Goal: Transaction & Acquisition: Book appointment/travel/reservation

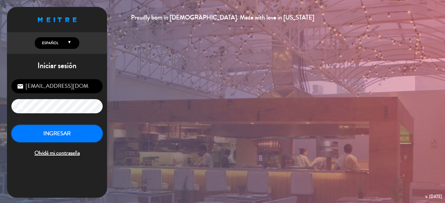
click at [57, 141] on button "INGRESAR" at bounding box center [56, 134] width 91 height 18
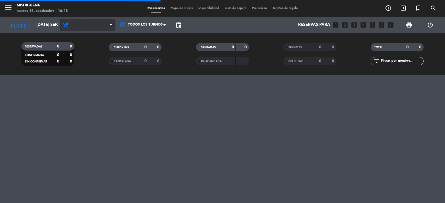
click at [94, 30] on span "Almuerzo" at bounding box center [88, 25] width 56 height 12
click at [89, 58] on div "menu Mishiguene martes 16. septiembre - 16:48 Mis reservas Mapa de mesas Dispon…" at bounding box center [222, 37] width 445 height 75
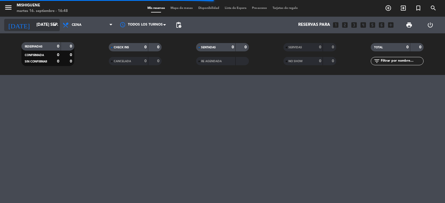
click at [45, 21] on input "[DATE] sep." at bounding box center [61, 25] width 54 height 11
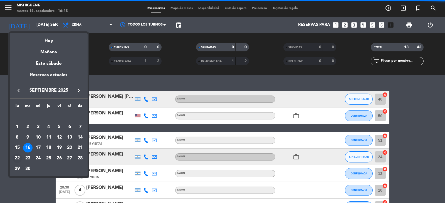
click at [17, 157] on div "22" at bounding box center [17, 158] width 9 height 9
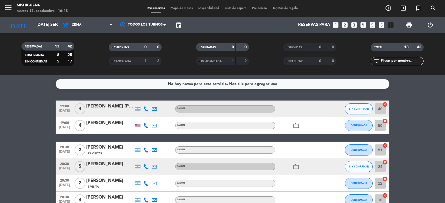
type input "lun. [DATE]"
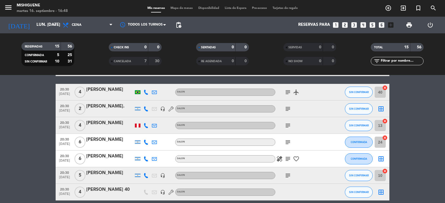
scroll to position [108, 0]
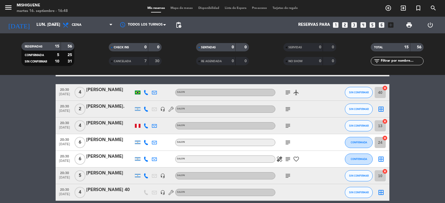
click at [344, 28] on icon "looks_two" at bounding box center [345, 24] width 7 height 7
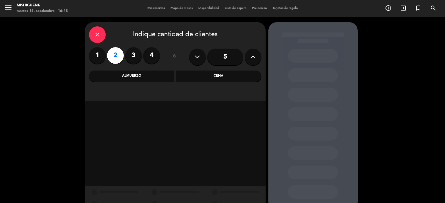
click at [192, 80] on div "Cena" at bounding box center [219, 76] width 86 height 11
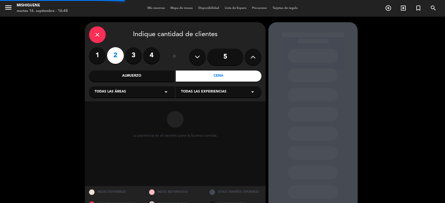
click at [130, 92] on div "Todas las áreas arrow_drop_down" at bounding box center [132, 92] width 86 height 11
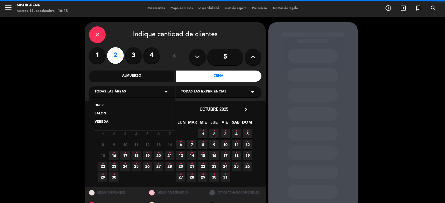
click at [108, 114] on div "SALON" at bounding box center [132, 114] width 75 height 6
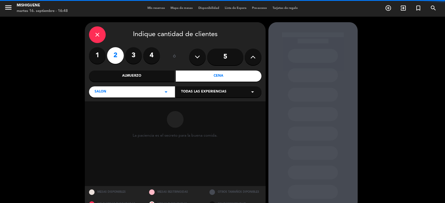
click at [197, 96] on div "Todas las experiencias arrow_drop_down" at bounding box center [219, 92] width 86 height 11
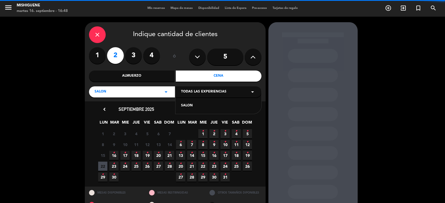
click at [196, 109] on div "SALON" at bounding box center [218, 106] width 75 height 6
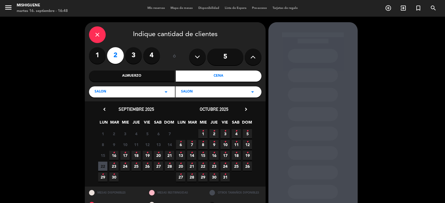
click at [104, 167] on span "22" at bounding box center [102, 166] width 9 height 9
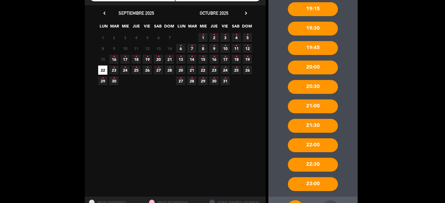
scroll to position [119, 0]
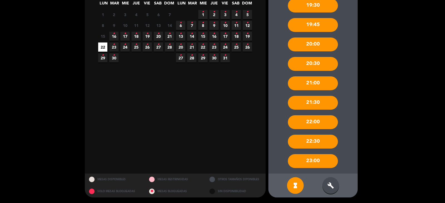
click at [328, 187] on icon "build" at bounding box center [331, 186] width 7 height 7
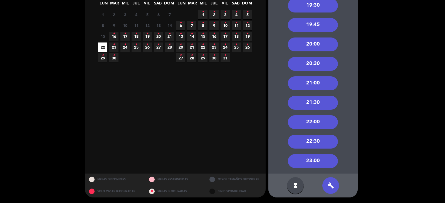
click at [314, 116] on div "22:00" at bounding box center [313, 123] width 50 height 14
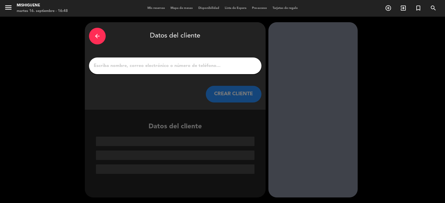
click at [182, 68] on input "1" at bounding box center [175, 66] width 164 height 8
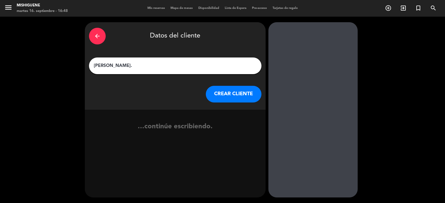
type input "[PERSON_NAME]."
click at [249, 94] on button "CREAR CLIENTE" at bounding box center [234, 94] width 56 height 17
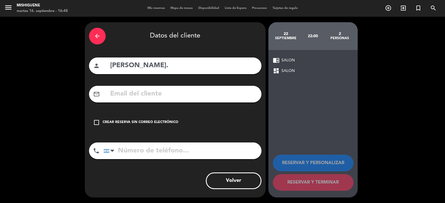
click at [133, 116] on div "check_box_outline_blank Crear reserva sin correo electrónico" at bounding box center [175, 122] width 173 height 17
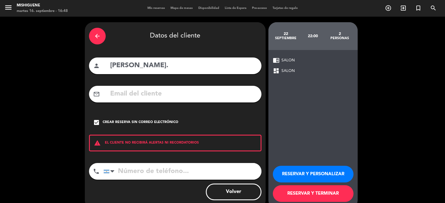
click at [132, 173] on input "tel" at bounding box center [183, 171] width 158 height 17
type input "1136068325"
click at [302, 172] on button "RESERVAR Y PERSONALIZAR" at bounding box center [313, 174] width 81 height 17
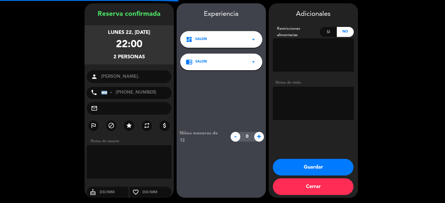
scroll to position [19, 0]
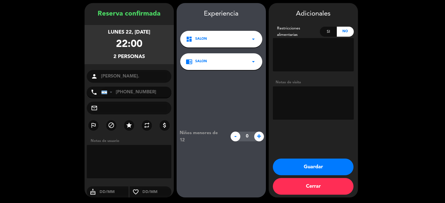
click at [323, 166] on button "Guardar" at bounding box center [313, 167] width 81 height 17
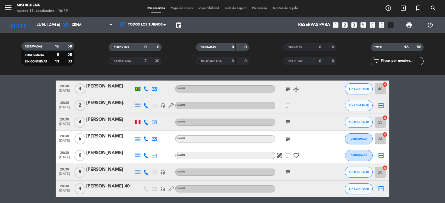
scroll to position [167, 0]
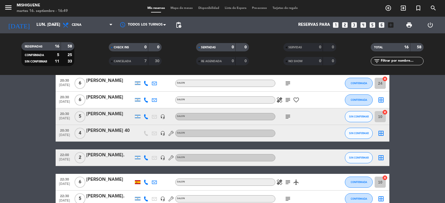
click at [109, 159] on div "[PERSON_NAME]." at bounding box center [109, 155] width 47 height 7
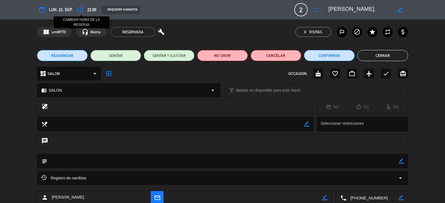
click at [81, 8] on icon "access_time" at bounding box center [80, 9] width 7 height 7
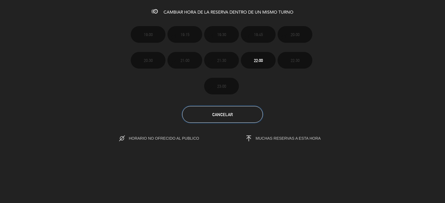
click at [229, 119] on button "Cancelar" at bounding box center [222, 114] width 81 height 17
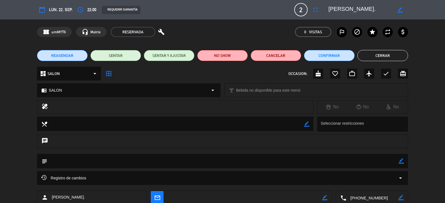
click at [400, 9] on icon "border_color" at bounding box center [400, 9] width 5 height 5
drag, startPoint x: 369, startPoint y: 7, endPoint x: 327, endPoint y: 10, distance: 42.7
click at [327, 10] on div at bounding box center [367, 10] width 84 height 10
click at [265, 56] on button "Cancelar" at bounding box center [276, 55] width 51 height 11
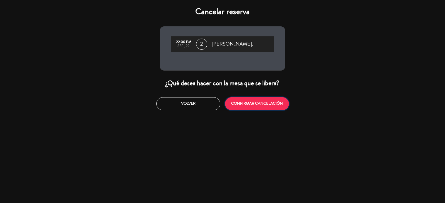
click at [263, 105] on button "CONFIRMAR CANCELACIÓN" at bounding box center [257, 103] width 64 height 13
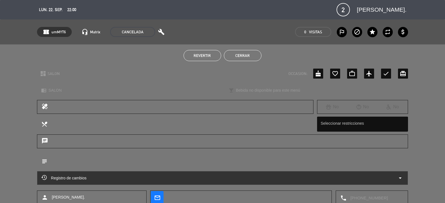
click at [254, 55] on button "Cerrar" at bounding box center [243, 55] width 38 height 11
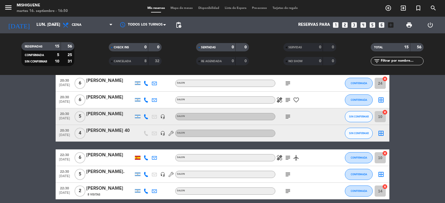
click at [345, 26] on icon "looks_two" at bounding box center [345, 24] width 7 height 7
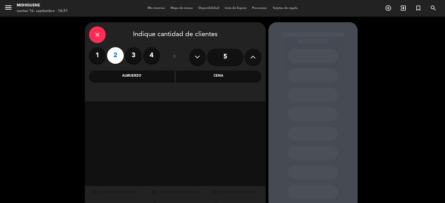
click at [172, 78] on div "Almuerzo" at bounding box center [132, 76] width 86 height 11
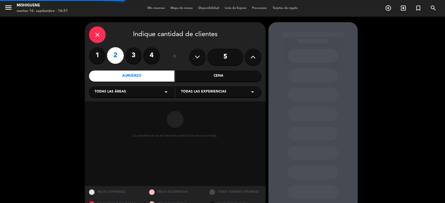
click at [188, 78] on div "Cena" at bounding box center [219, 76] width 86 height 11
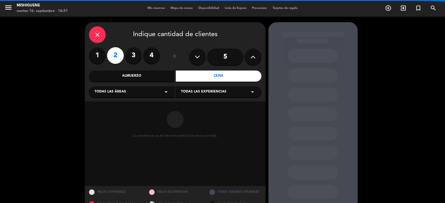
click at [158, 94] on div "Todas las áreas arrow_drop_down" at bounding box center [132, 92] width 86 height 11
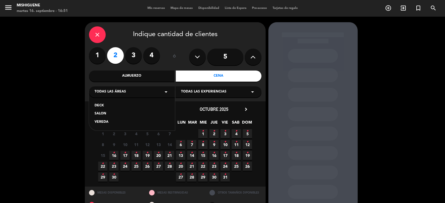
click at [99, 114] on div "SALON" at bounding box center [132, 114] width 75 height 6
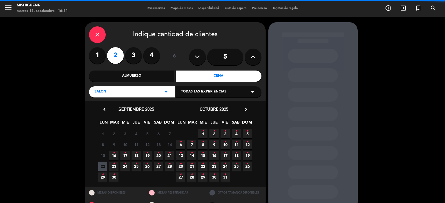
click at [219, 95] on span "Todas las experiencias" at bounding box center [203, 92] width 45 height 6
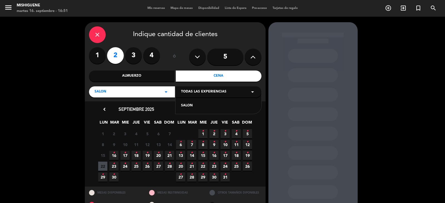
click at [190, 104] on div "SALON" at bounding box center [218, 106] width 75 height 6
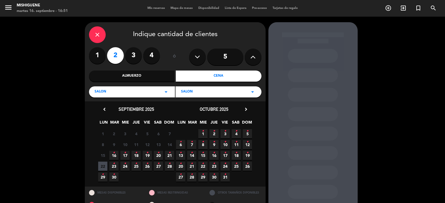
click at [105, 166] on span "22" at bounding box center [102, 166] width 9 height 9
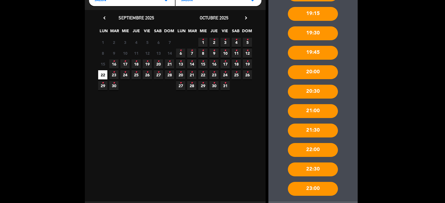
scroll to position [119, 0]
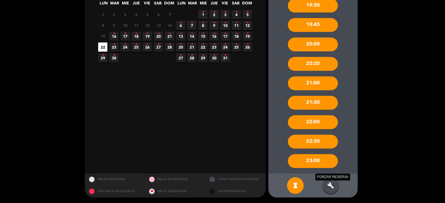
click at [333, 187] on icon "build" at bounding box center [331, 186] width 7 height 7
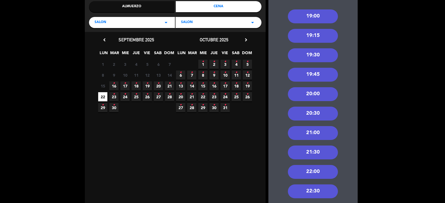
scroll to position [64, 0]
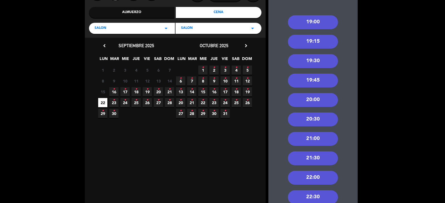
click at [315, 119] on div "20:30" at bounding box center [313, 120] width 50 height 14
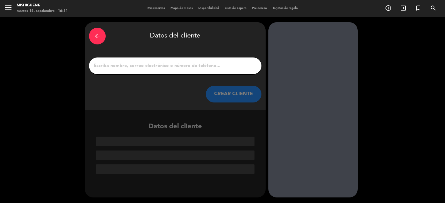
drag, startPoint x: 180, startPoint y: 69, endPoint x: 184, endPoint y: 66, distance: 5.7
click at [180, 69] on input "1" at bounding box center [175, 66] width 164 height 8
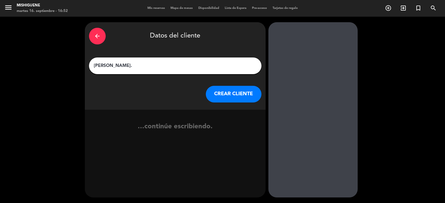
type input "[PERSON_NAME]."
click at [230, 98] on button "CREAR CLIENTE" at bounding box center [234, 94] width 56 height 17
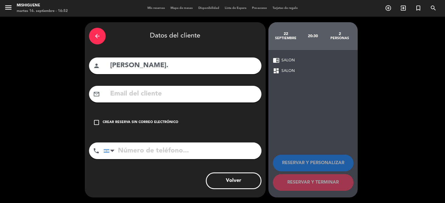
click at [147, 119] on div "check_box_outline_blank Crear reserva sin correo electrónico" at bounding box center [175, 122] width 173 height 17
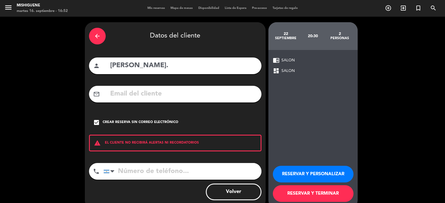
click at [155, 172] on input "tel" at bounding box center [183, 171] width 158 height 17
type input "1136068325"
click at [327, 174] on button "RESERVAR Y PERSONALIZAR" at bounding box center [313, 174] width 81 height 17
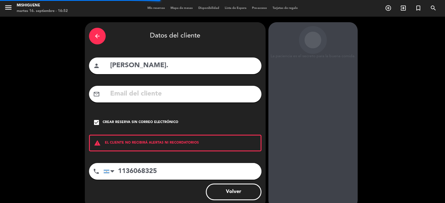
scroll to position [19, 0]
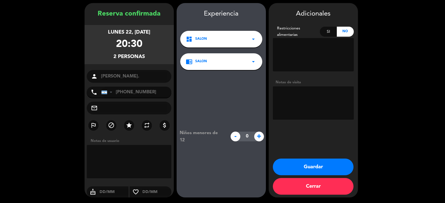
click at [326, 170] on button "Guardar" at bounding box center [313, 167] width 81 height 17
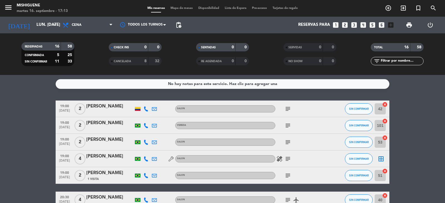
click at [347, 25] on icon "looks_two" at bounding box center [345, 24] width 7 height 7
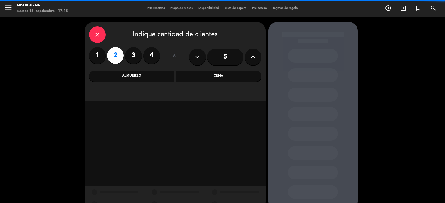
click at [190, 77] on div "Cena" at bounding box center [219, 76] width 86 height 11
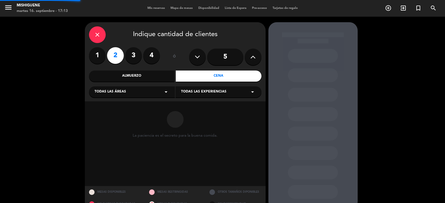
click at [144, 89] on div "Todas las áreas arrow_drop_down" at bounding box center [132, 92] width 86 height 11
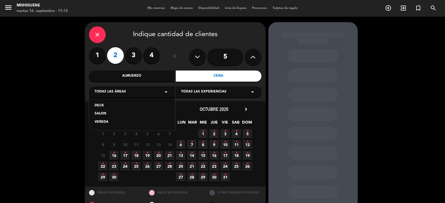
click at [108, 109] on div "DECK SALON VEREDA" at bounding box center [132, 111] width 86 height 40
click at [108, 112] on div "SALON" at bounding box center [132, 114] width 75 height 6
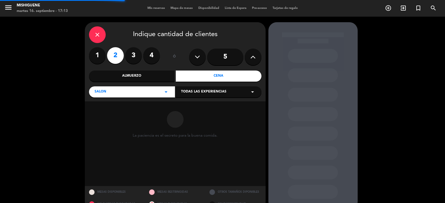
click at [192, 96] on div "Todas las experiencias arrow_drop_down" at bounding box center [219, 92] width 86 height 11
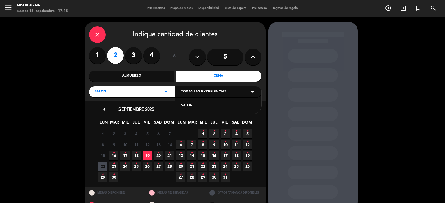
click at [198, 105] on div "SALON" at bounding box center [218, 106] width 75 height 6
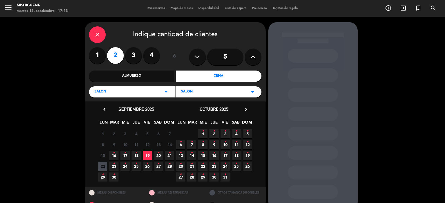
click at [246, 109] on icon "chevron_right" at bounding box center [246, 110] width 6 height 6
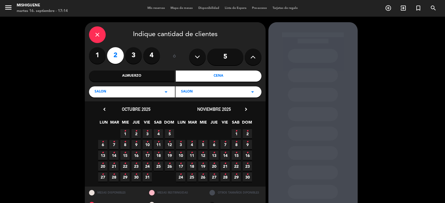
click at [215, 157] on span "13 •" at bounding box center [214, 155] width 9 height 9
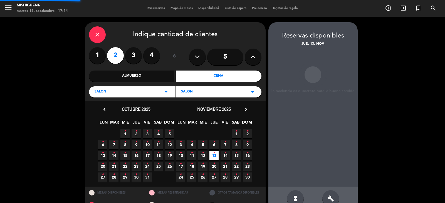
scroll to position [13, 0]
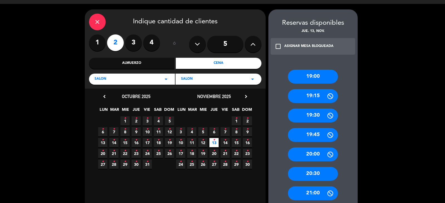
click at [309, 176] on div "20:30" at bounding box center [313, 174] width 50 height 14
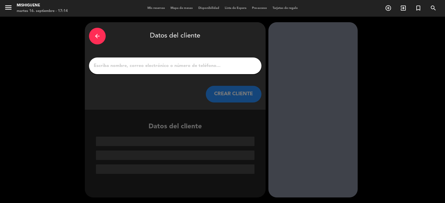
scroll to position [0, 0]
click at [178, 67] on input "1" at bounding box center [175, 66] width 164 height 8
paste input "[PERSON_NAME]"
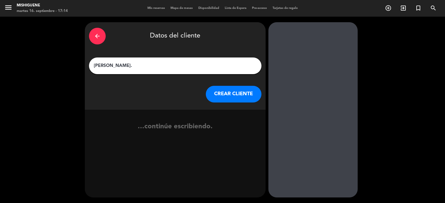
type input "[PERSON_NAME]."
click at [240, 96] on button "CREAR CLIENTE" at bounding box center [234, 94] width 56 height 17
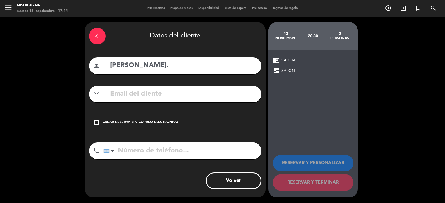
click at [149, 125] on div "Crear reserva sin correo electrónico" at bounding box center [141, 123] width 76 height 6
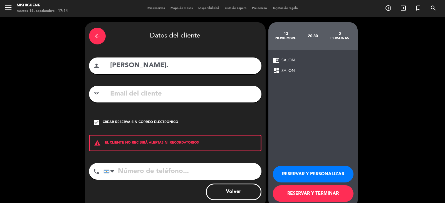
click at [165, 173] on input "tel" at bounding box center [183, 171] width 158 height 17
paste input "[PHONE_NUMBER]"
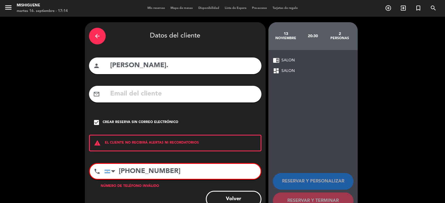
click at [144, 170] on input "[PHONE_NUMBER]" at bounding box center [182, 171] width 156 height 15
click at [127, 169] on input "58 4141294924" at bounding box center [182, 171] width 156 height 15
click at [132, 172] on input "58 4141294924" at bounding box center [182, 171] width 156 height 15
click at [128, 171] on input "58 4141294924" at bounding box center [182, 171] width 156 height 15
click at [121, 170] on input "584141294924" at bounding box center [182, 171] width 156 height 15
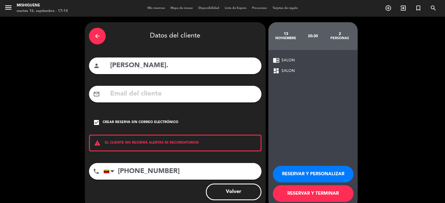
type input "[PHONE_NUMBER]"
click at [322, 175] on button "RESERVAR Y PERSONALIZAR" at bounding box center [313, 174] width 81 height 17
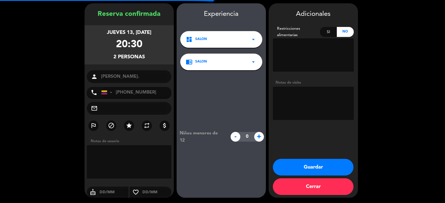
scroll to position [19, 0]
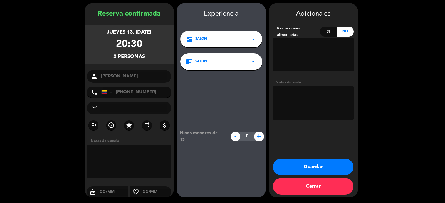
click at [317, 164] on button "Guardar" at bounding box center [313, 167] width 81 height 17
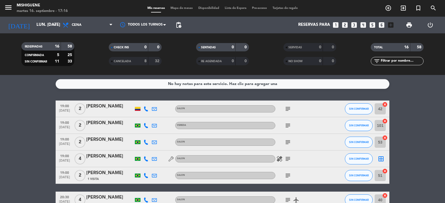
click at [34, 31] on div "[DATE] lun. [DATE] arrow_drop_down" at bounding box center [32, 25] width 56 height 17
click at [35, 27] on input "lun. [DATE]" at bounding box center [61, 25] width 54 height 11
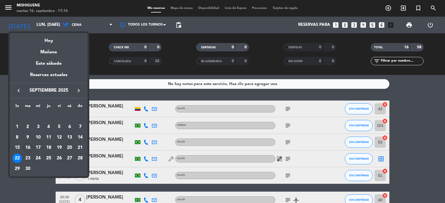
click at [385, 26] on div at bounding box center [222, 101] width 445 height 203
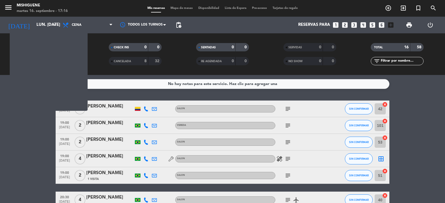
click at [379, 25] on icon "looks_6" at bounding box center [381, 24] width 7 height 7
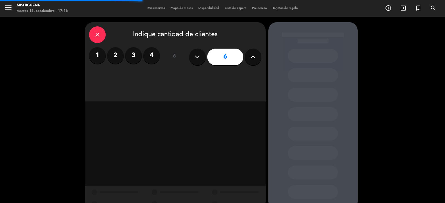
click at [249, 57] on button at bounding box center [253, 57] width 17 height 17
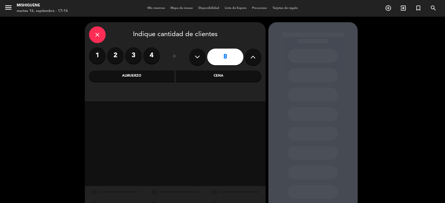
click at [249, 57] on button at bounding box center [253, 57] width 17 height 17
click at [233, 72] on div "Cena" at bounding box center [219, 76] width 86 height 11
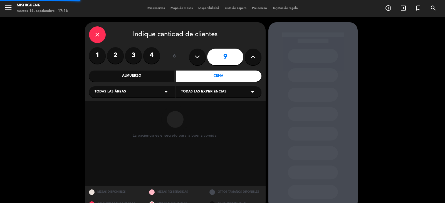
click at [159, 90] on div "Todas las áreas arrow_drop_down" at bounding box center [132, 92] width 86 height 11
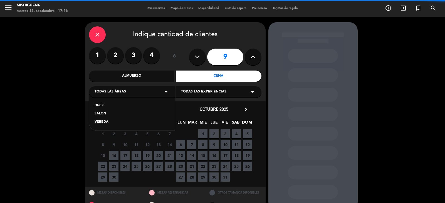
click at [121, 113] on div "SALON" at bounding box center [132, 114] width 75 height 6
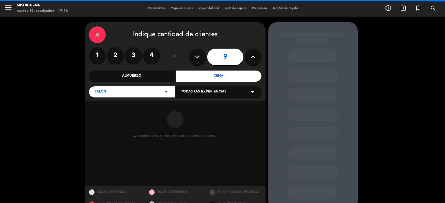
click at [202, 87] on div "Todas las experiencias arrow_drop_down" at bounding box center [219, 92] width 86 height 11
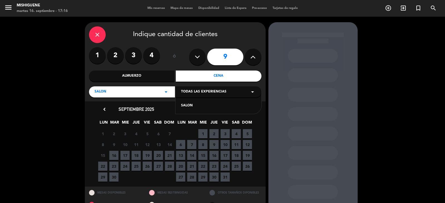
click at [193, 104] on div "SALON" at bounding box center [218, 106] width 75 height 6
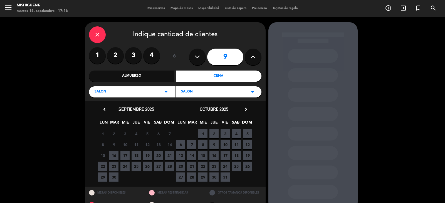
click at [199, 59] on icon at bounding box center [197, 57] width 5 height 8
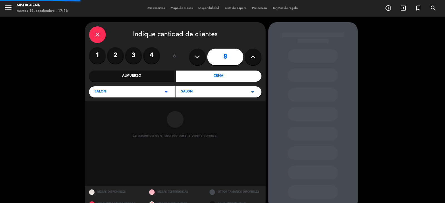
click at [199, 59] on icon at bounding box center [197, 57] width 5 height 8
type input "7"
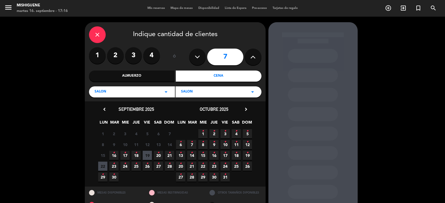
click at [249, 110] on icon "chevron_right" at bounding box center [246, 110] width 6 height 6
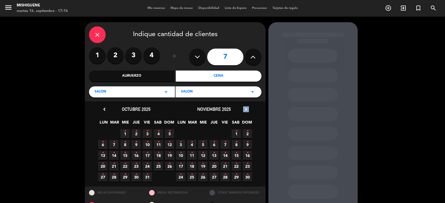
click at [248, 110] on icon "chevron_right" at bounding box center [246, 110] width 6 height 6
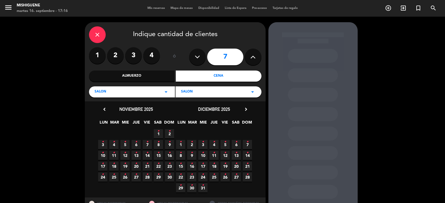
click at [179, 190] on span "29 •" at bounding box center [180, 188] width 9 height 9
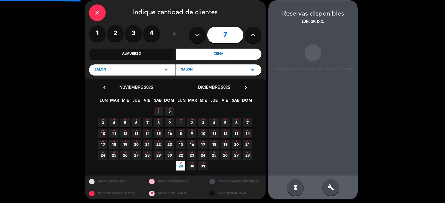
scroll to position [22, 0]
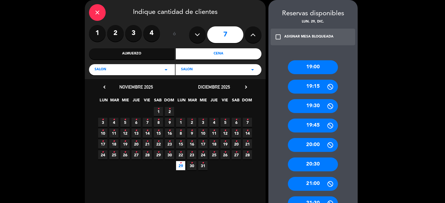
click at [306, 68] on div "19:00" at bounding box center [313, 67] width 50 height 14
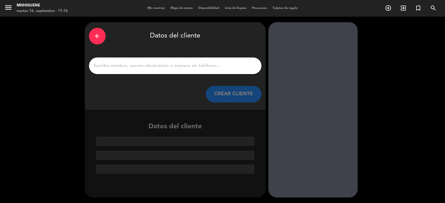
click at [213, 64] on input "1" at bounding box center [175, 66] width 164 height 8
paste input "[PERSON_NAME]"
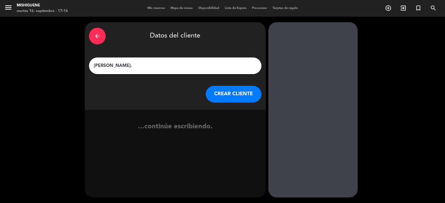
type input "[PERSON_NAME]."
click at [237, 92] on button "CREAR CLIENTE" at bounding box center [234, 94] width 56 height 17
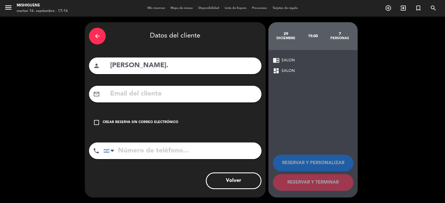
click at [154, 122] on div "Crear reserva sin correo electrónico" at bounding box center [141, 123] width 76 height 6
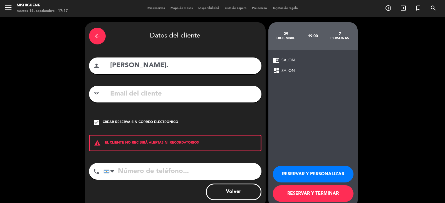
click at [206, 168] on input "tel" at bounding box center [183, 171] width 158 height 17
paste input "[PHONE_NUMBER]"
click at [141, 167] on input "[PHONE_NUMBER]" at bounding box center [183, 171] width 158 height 17
click at [133, 168] on input "[PHONE_NUMBER]" at bounding box center [183, 171] width 158 height 17
click at [136, 170] on input "[PHONE_NUMBER]" at bounding box center [183, 171] width 158 height 17
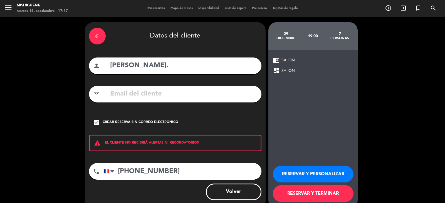
click at [146, 170] on input "[PHONE_NUMBER]" at bounding box center [183, 171] width 158 height 17
click at [154, 172] on input "[PHONE_NUMBER]" at bounding box center [183, 171] width 158 height 17
click at [161, 171] on input "[PHONE_NUMBER]" at bounding box center [183, 171] width 158 height 17
type input "[PHONE_NUMBER]"
click at [313, 175] on button "RESERVAR Y PERSONALIZAR" at bounding box center [313, 174] width 81 height 17
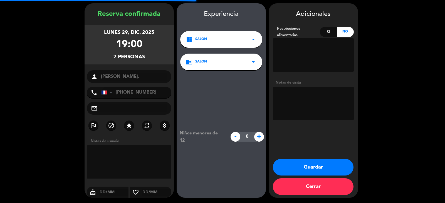
scroll to position [19, 0]
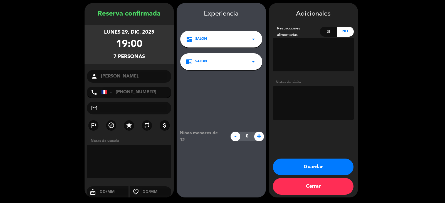
click at [309, 168] on button "Guardar" at bounding box center [313, 167] width 81 height 17
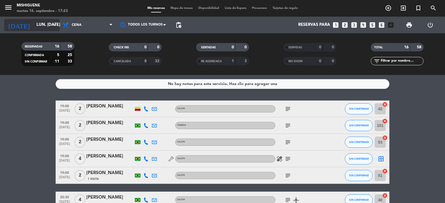
click at [38, 28] on input "lun. [DATE]" at bounding box center [61, 25] width 54 height 11
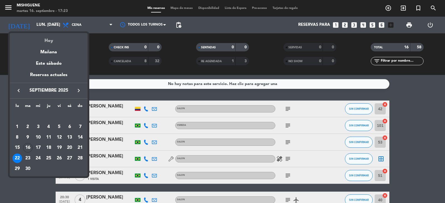
click at [42, 43] on div "Hoy" at bounding box center [49, 38] width 78 height 11
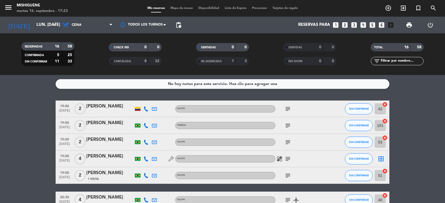
type input "[DATE] sep."
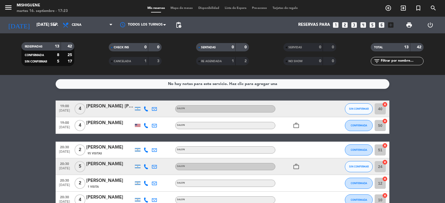
click at [124, 109] on div "[PERSON_NAME] [PERSON_NAME]" at bounding box center [109, 106] width 47 height 7
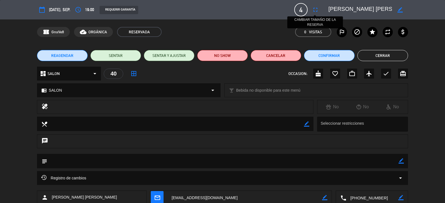
click at [317, 11] on icon "fullscreen" at bounding box center [315, 9] width 7 height 7
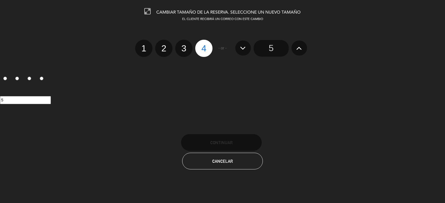
click at [301, 45] on icon at bounding box center [299, 48] width 6 height 9
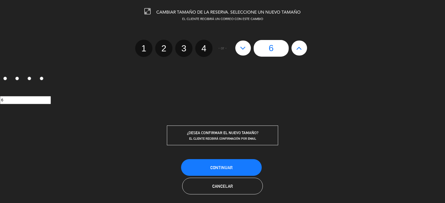
click at [301, 48] on icon at bounding box center [299, 48] width 6 height 9
type input "7"
click at [247, 45] on button at bounding box center [243, 48] width 16 height 15
type input "6"
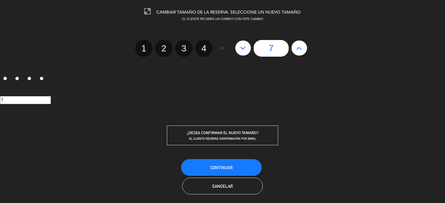
type input "6"
click at [235, 163] on button "Continuar" at bounding box center [221, 167] width 81 height 17
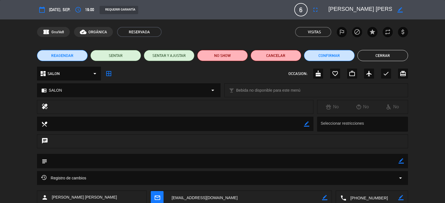
click at [23, 104] on div "healing No No No" at bounding box center [222, 108] width 445 height 17
click at [384, 55] on button "Cerrar" at bounding box center [383, 55] width 51 height 11
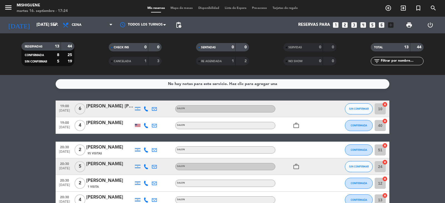
click at [146, 167] on icon at bounding box center [146, 167] width 5 height 5
click at [146, 184] on icon at bounding box center [146, 183] width 5 height 5
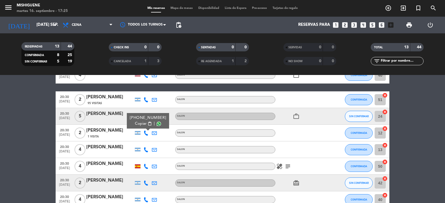
scroll to position [56, 0]
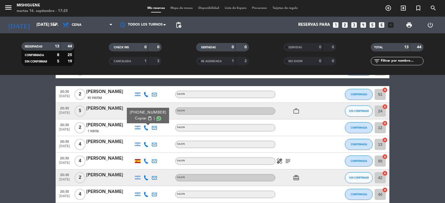
click at [148, 143] on icon at bounding box center [146, 144] width 5 height 5
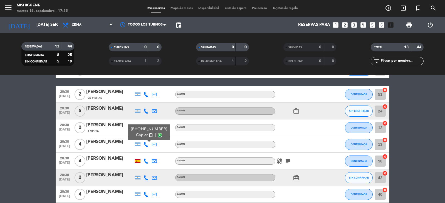
click at [281, 161] on icon "healing" at bounding box center [279, 161] width 7 height 7
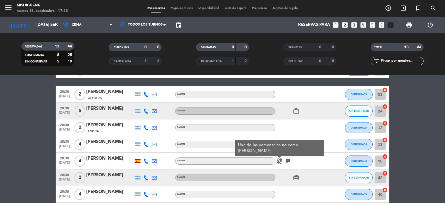
click at [146, 160] on icon at bounding box center [146, 161] width 5 height 5
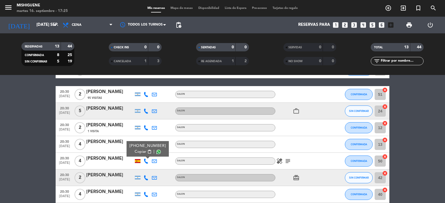
click at [146, 180] on icon at bounding box center [146, 178] width 5 height 5
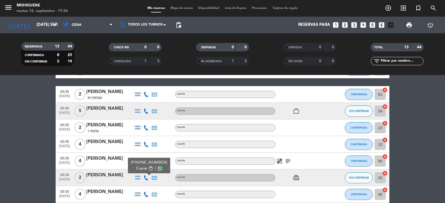
click at [147, 193] on icon at bounding box center [146, 194] width 5 height 5
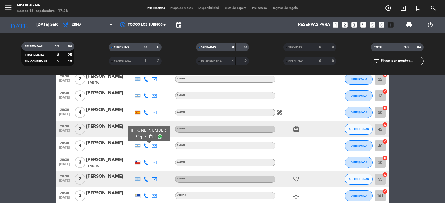
scroll to position [139, 0]
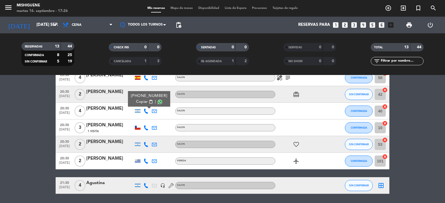
click at [146, 128] on icon at bounding box center [146, 128] width 5 height 5
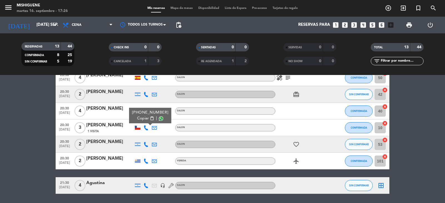
click at [147, 144] on icon at bounding box center [146, 144] width 5 height 5
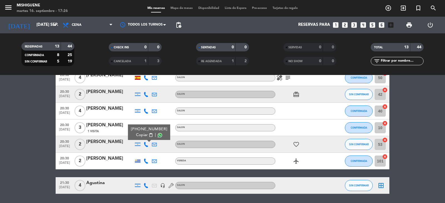
click at [147, 163] on icon at bounding box center [146, 161] width 5 height 5
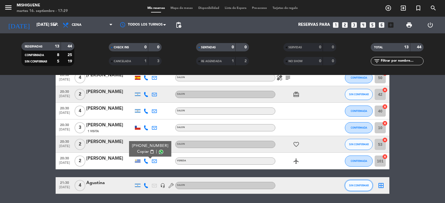
click at [354, 181] on button "SIN CONFIRMAR" at bounding box center [359, 185] width 28 height 11
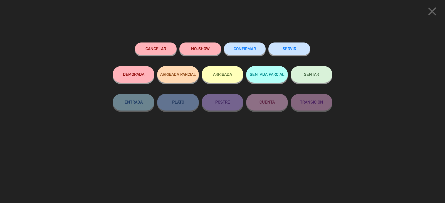
click at [248, 49] on span "CONFIRMAR" at bounding box center [245, 48] width 22 height 5
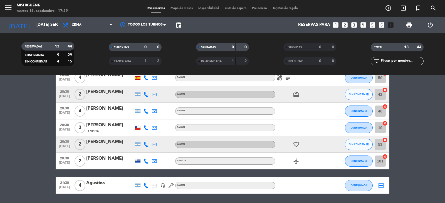
click at [146, 129] on icon at bounding box center [146, 128] width 5 height 5
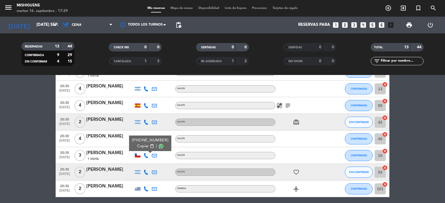
click at [145, 106] on icon at bounding box center [146, 105] width 5 height 5
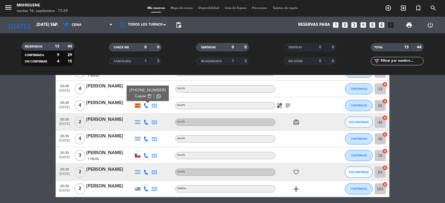
click at [145, 138] on icon at bounding box center [146, 139] width 5 height 5
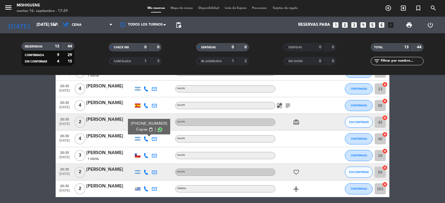
click at [145, 117] on div at bounding box center [146, 122] width 8 height 16
click at [147, 122] on icon at bounding box center [146, 122] width 5 height 5
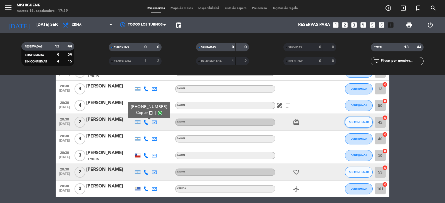
click at [363, 122] on span "SIN CONFIRMAR" at bounding box center [359, 122] width 20 height 3
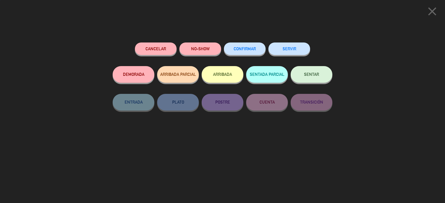
click at [256, 49] on span "CONFIRMAR" at bounding box center [245, 48] width 22 height 5
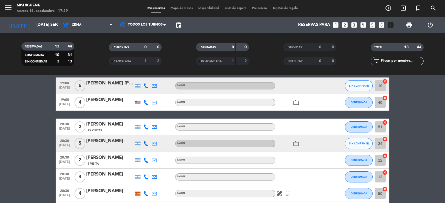
scroll to position [28, 0]
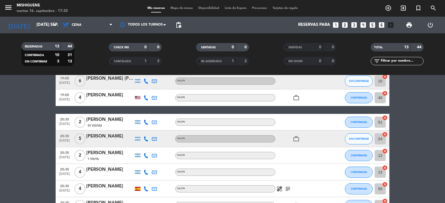
click at [144, 121] on icon at bounding box center [146, 122] width 5 height 5
click at [149, 141] on div at bounding box center [146, 139] width 8 height 16
click at [147, 141] on icon at bounding box center [146, 139] width 5 height 5
click at [148, 155] on icon at bounding box center [146, 155] width 5 height 5
click at [110, 158] on div "1 Visita" at bounding box center [109, 159] width 47 height 5
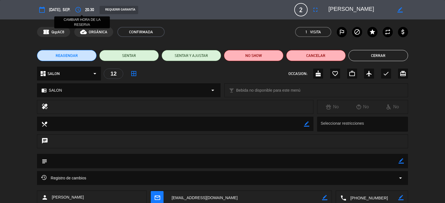
click at [82, 8] on icon "access_time" at bounding box center [78, 9] width 7 height 7
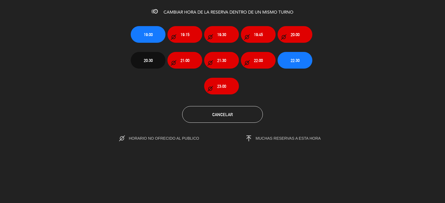
click at [168, 56] on span "21:00" at bounding box center [186, 55] width 37 height 4
click at [181, 60] on span "21:00" at bounding box center [185, 60] width 9 height 6
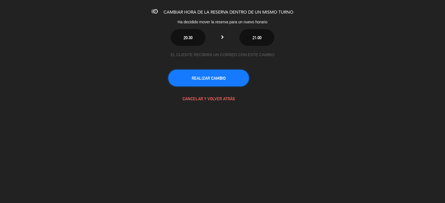
click at [217, 70] on button "REALIZAR CAMBIO" at bounding box center [208, 78] width 81 height 17
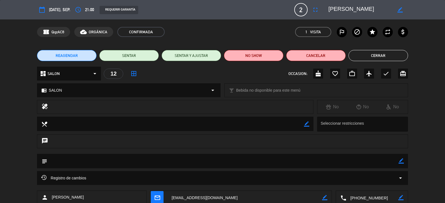
click at [393, 54] on button "Cerrar" at bounding box center [379, 55] width 60 height 11
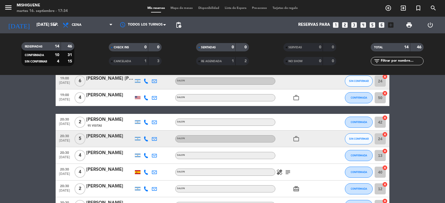
click at [36, 19] on div "[DATE] [DATE] sep. arrow_drop_down" at bounding box center [32, 25] width 56 height 17
click at [37, 23] on input "[DATE] sep." at bounding box center [61, 25] width 54 height 11
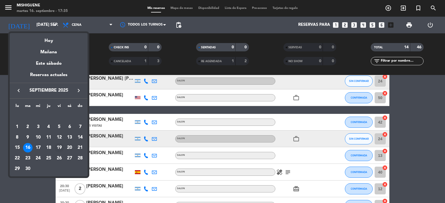
click at [61, 148] on div "19" at bounding box center [59, 147] width 9 height 9
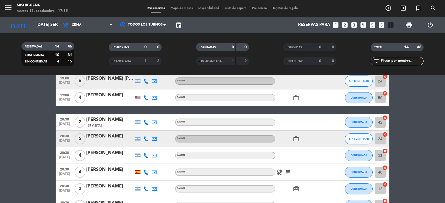
type input "vie. [DATE]"
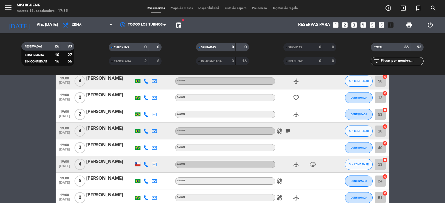
click at [280, 133] on icon "healing" at bounding box center [279, 131] width 7 height 7
click at [280, 134] on icon "healing" at bounding box center [279, 131] width 7 height 7
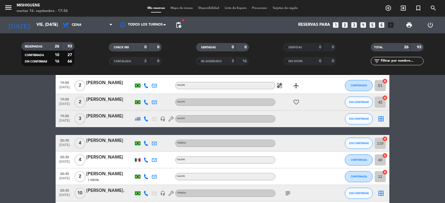
scroll to position [167, 0]
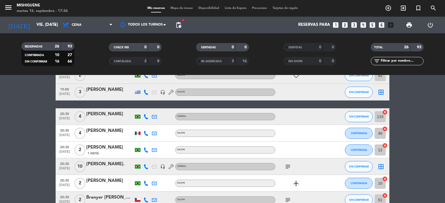
click at [117, 148] on div "[PERSON_NAME]" at bounding box center [109, 147] width 47 height 7
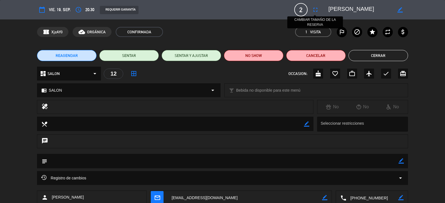
click at [311, 11] on button "fullscreen" at bounding box center [316, 10] width 10 height 10
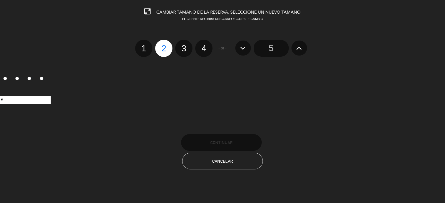
click at [289, 51] on div "5" at bounding box center [271, 48] width 77 height 17
click at [305, 52] on button at bounding box center [300, 48] width 16 height 15
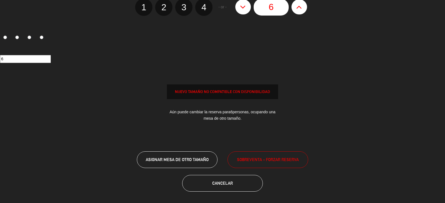
scroll to position [42, 0]
click at [275, 159] on span "SOBREVENTA - FORZAR RESERVA" at bounding box center [268, 159] width 62 height 6
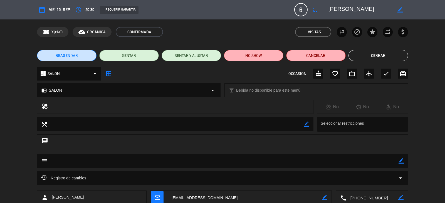
click at [391, 55] on button "Cerrar" at bounding box center [379, 55] width 60 height 11
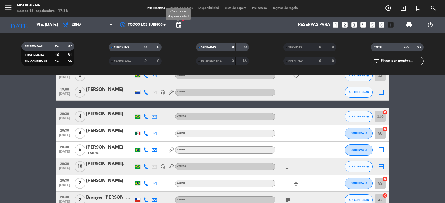
click at [181, 24] on span "pending_actions" at bounding box center [178, 25] width 7 height 7
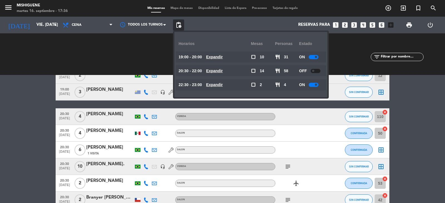
click at [25, 79] on bookings-row "19:00 [DATE] 4 [PERSON_NAME] SALON airplanemode_active SIN CONFIRMAR 50 cancel …" at bounding box center [222, 163] width 445 height 458
